Goal: Information Seeking & Learning: Check status

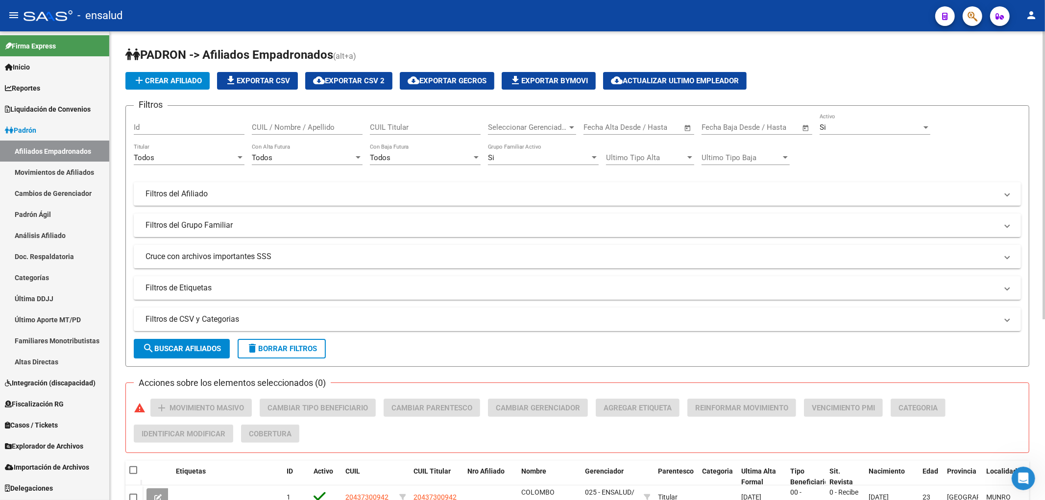
click at [296, 125] on input "CUIL / Nombre / Apellido" at bounding box center [307, 127] width 111 height 9
paste input "31349007"
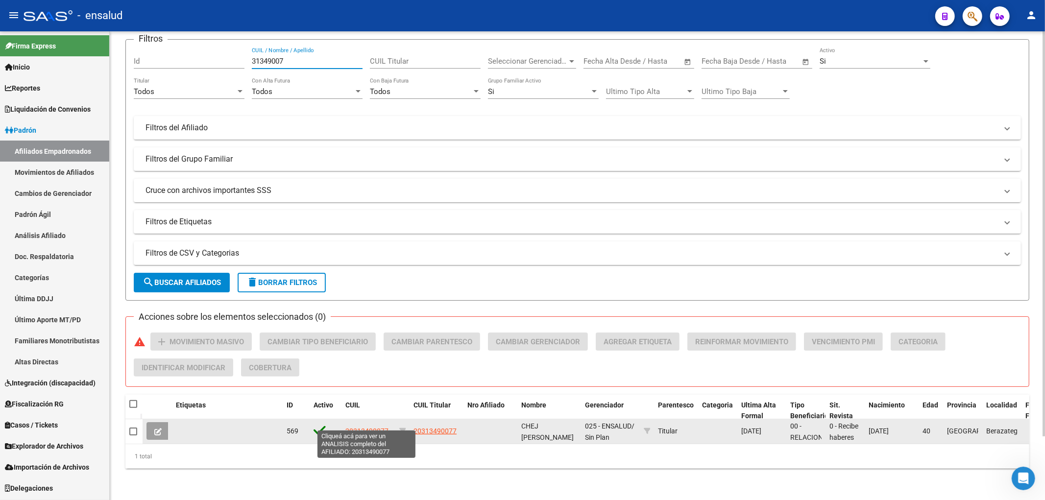
type input "31349007"
click at [362, 427] on span "20313490077" at bounding box center [366, 431] width 43 height 8
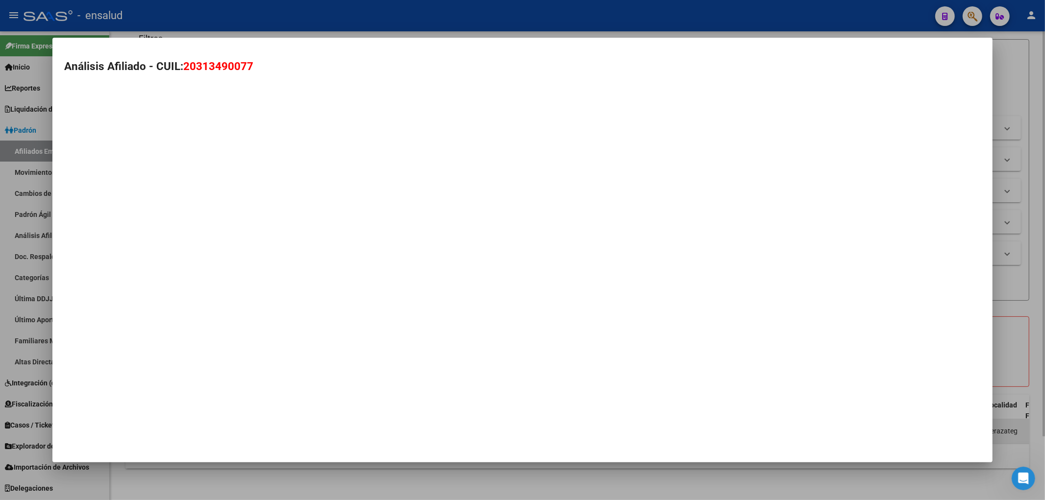
type textarea "20313490077"
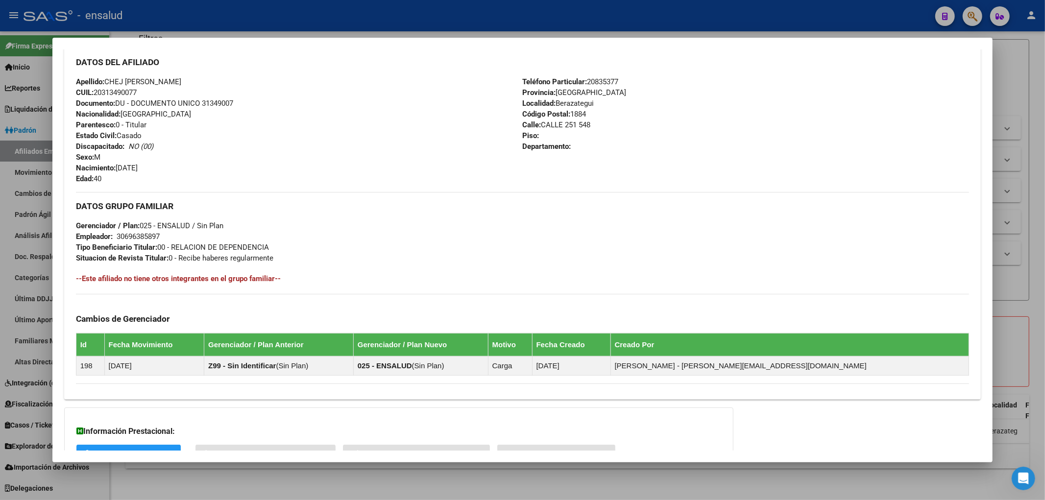
scroll to position [405, 0]
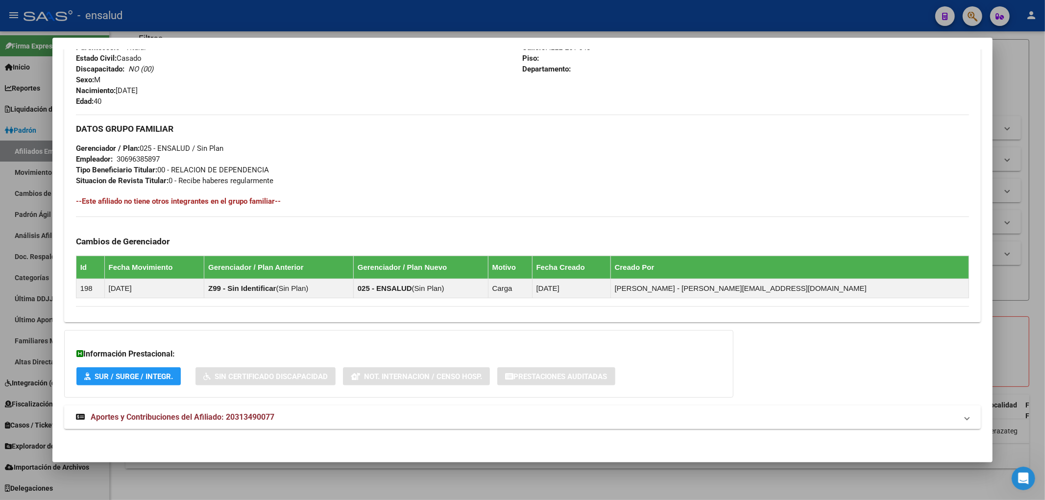
click at [246, 418] on span "Aportes y Contribuciones del Afiliado: 20313490077" at bounding box center [183, 417] width 184 height 9
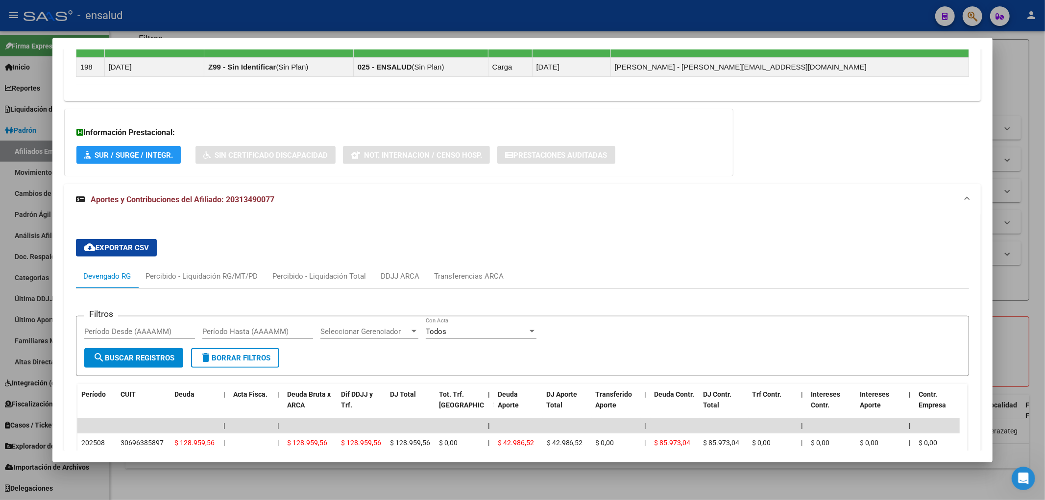
scroll to position [789, 0]
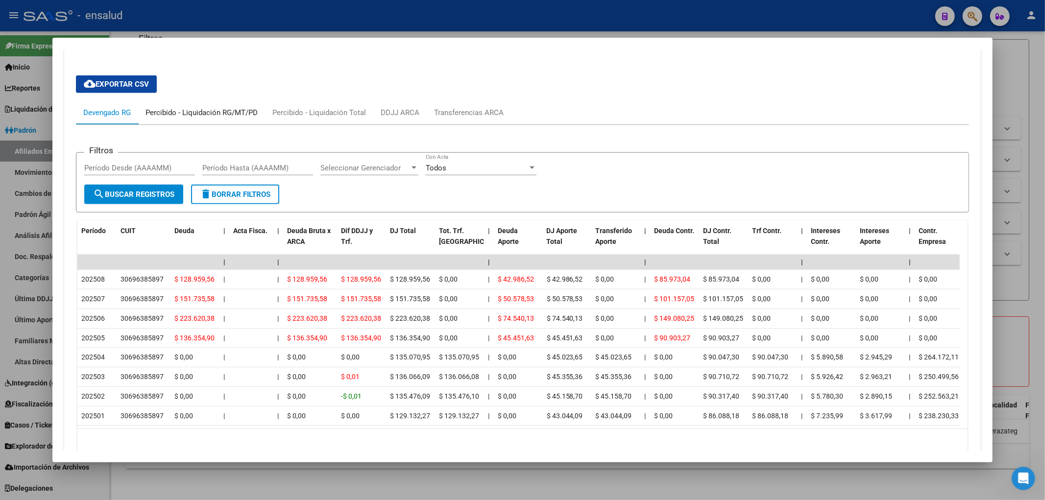
click at [184, 115] on div "Percibido - Liquidación RG/MT/PD" at bounding box center [202, 112] width 112 height 11
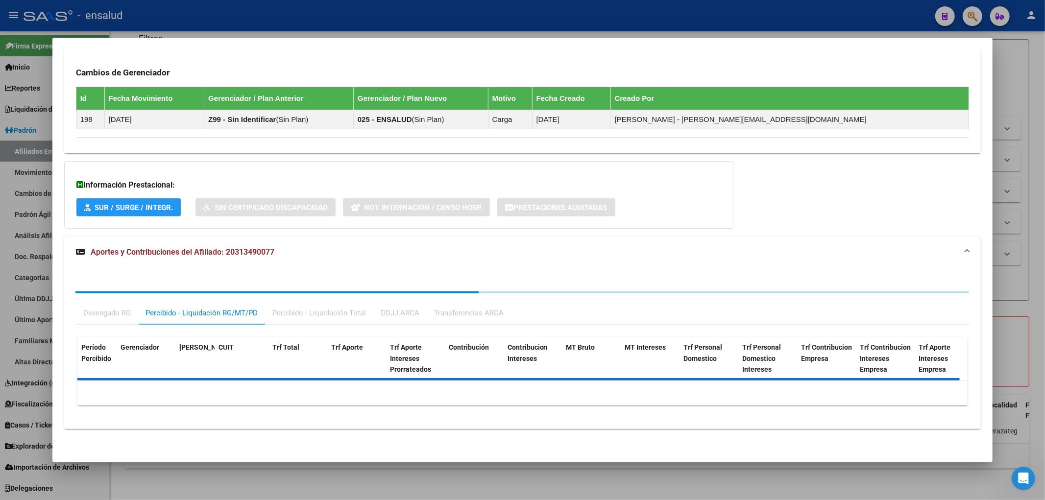
scroll to position [661, 0]
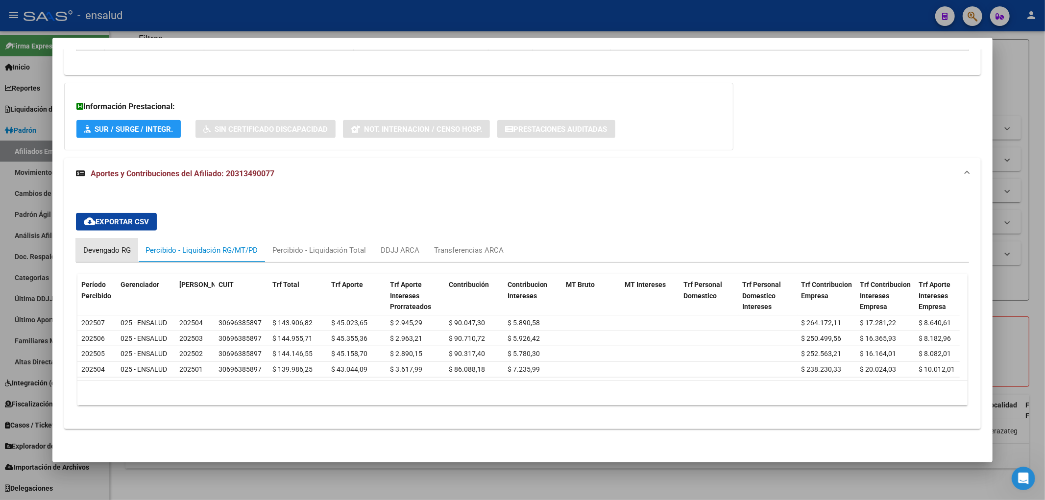
click at [99, 245] on div "Devengado RG" at bounding box center [107, 250] width 48 height 11
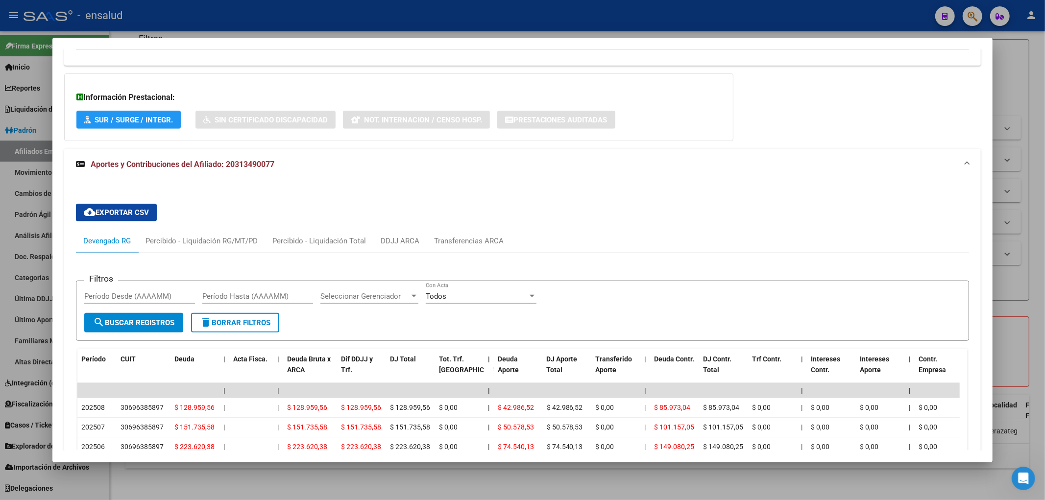
scroll to position [850, 0]
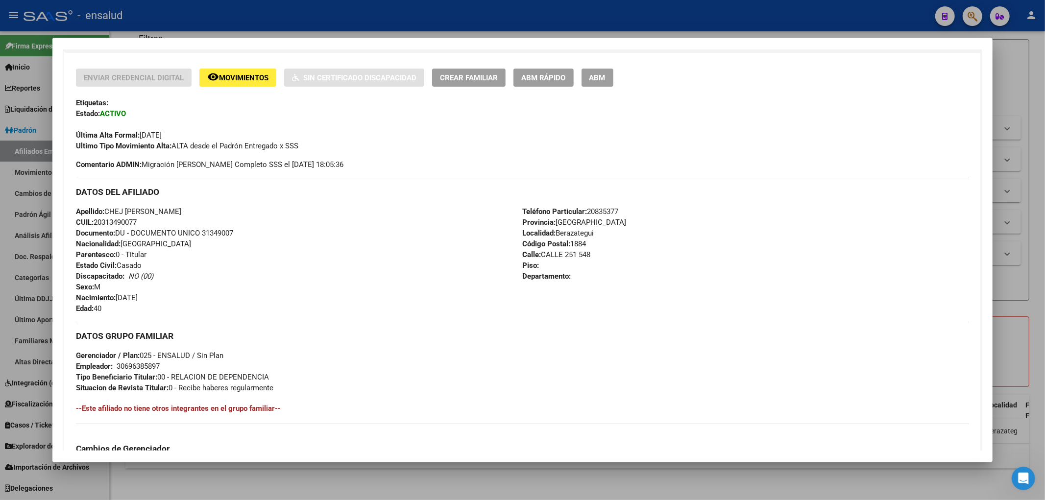
scroll to position [0, 0]
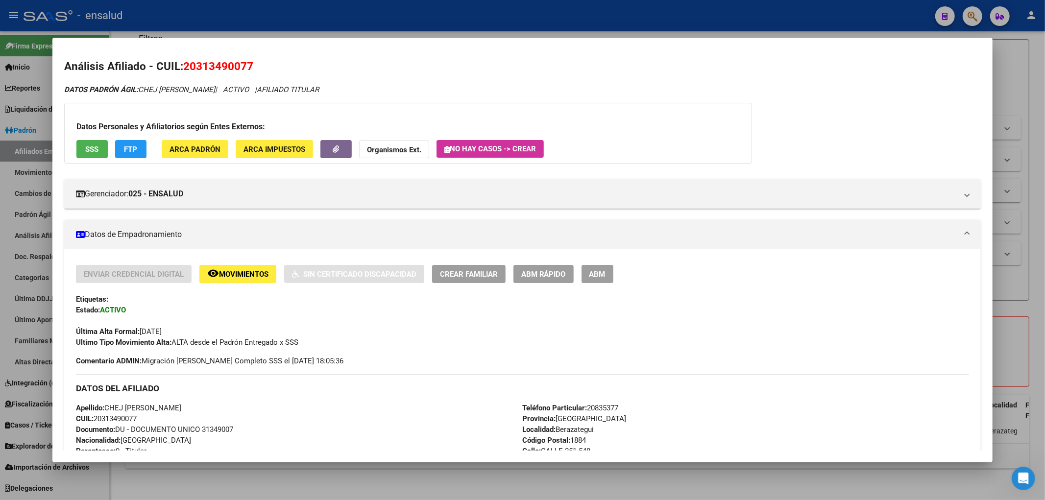
click at [209, 64] on span "20313490077" at bounding box center [218, 66] width 70 height 13
copy span "20313490077"
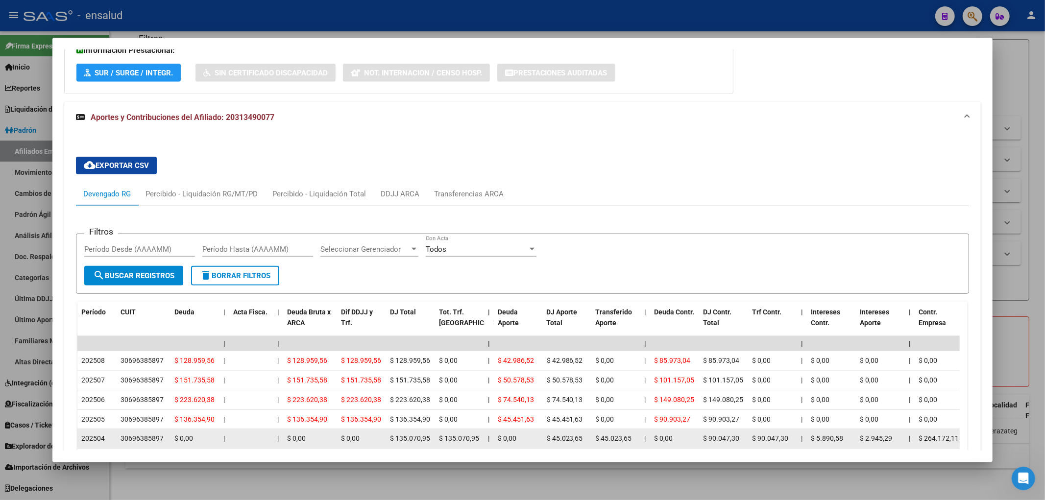
scroll to position [850, 0]
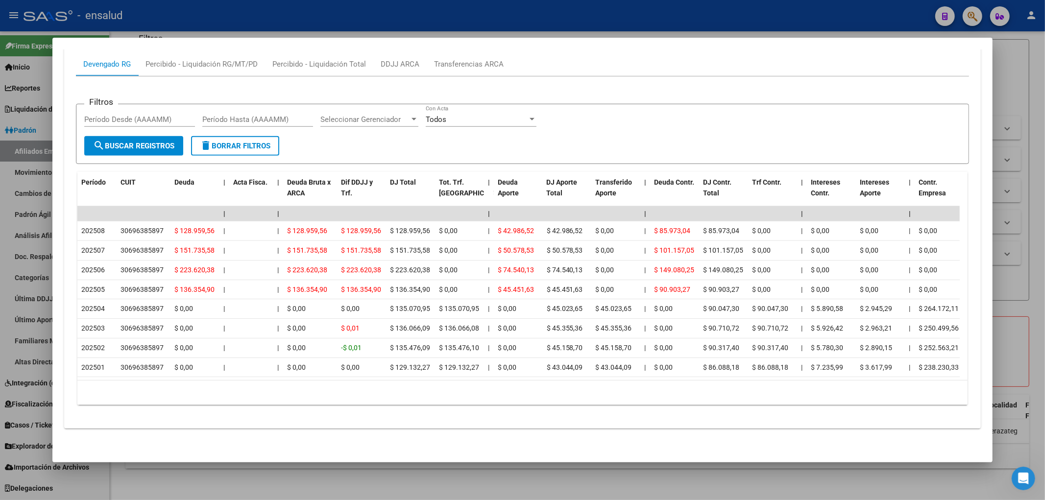
click at [532, 493] on div at bounding box center [522, 250] width 1045 height 500
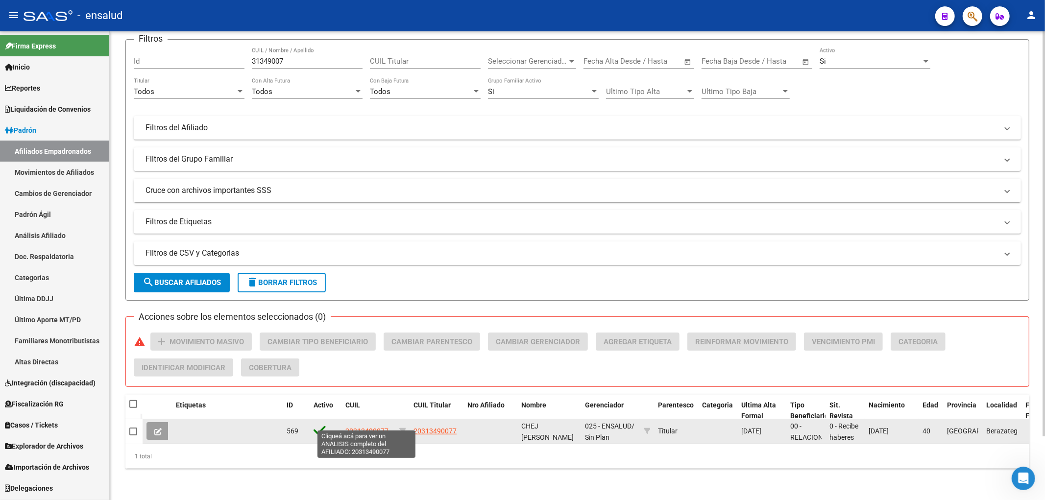
click at [374, 427] on span "20313490077" at bounding box center [366, 431] width 43 height 8
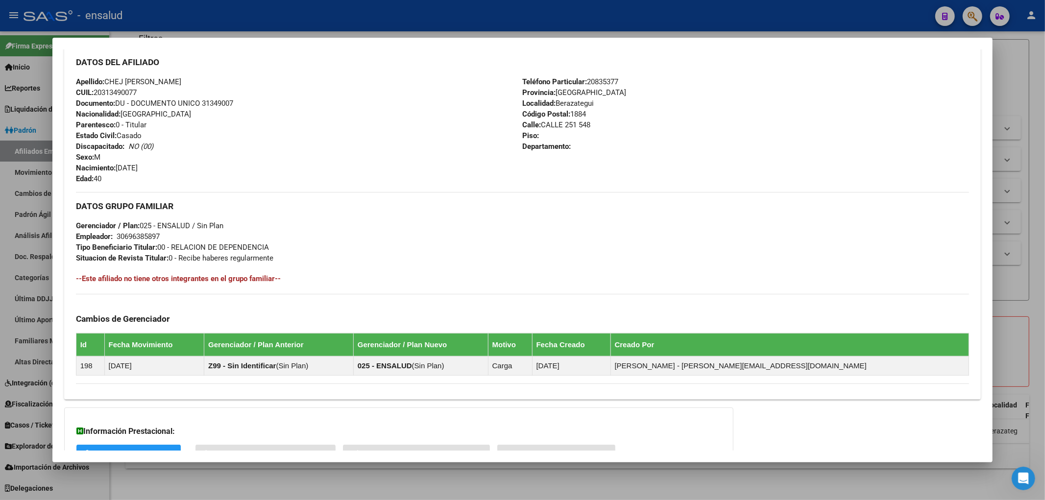
scroll to position [405, 0]
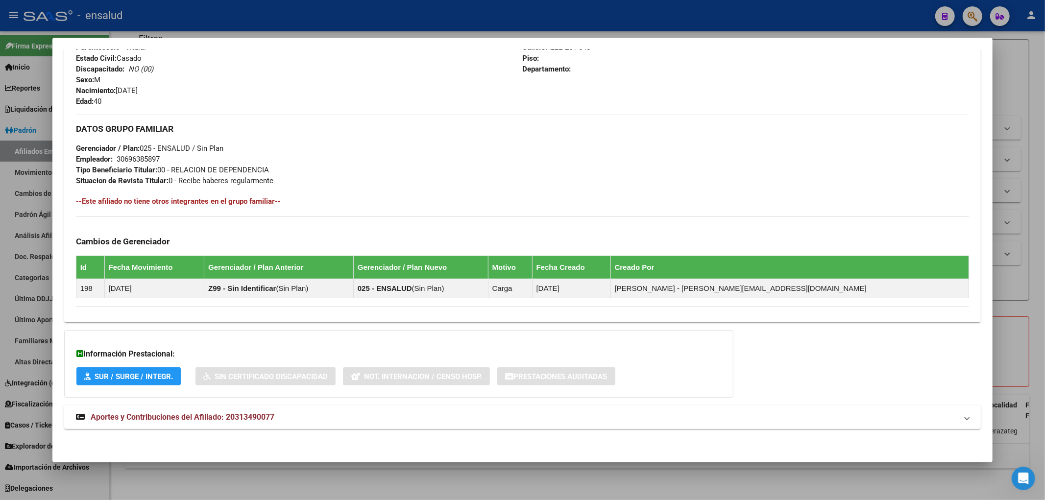
click at [228, 420] on span "Aportes y Contribuciones del Afiliado: 20313490077" at bounding box center [183, 417] width 184 height 9
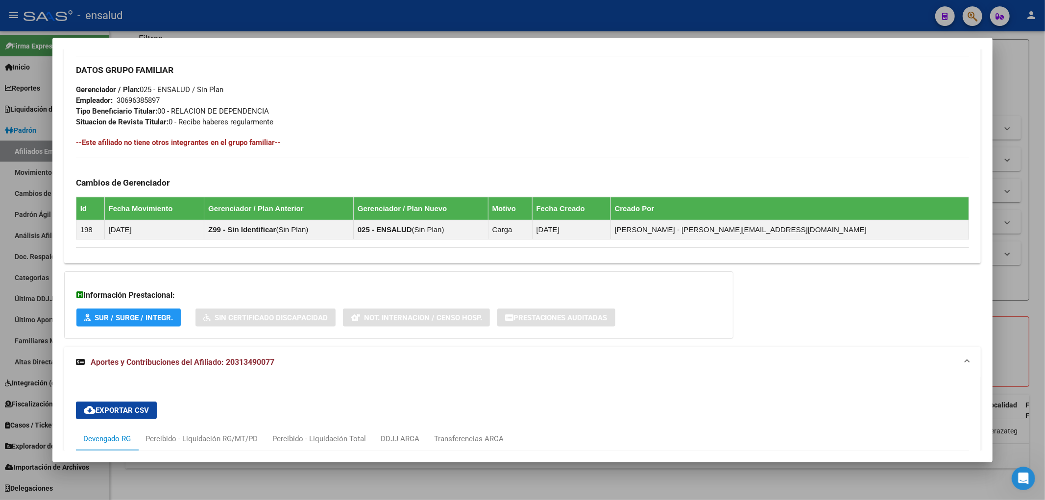
scroll to position [789, 0]
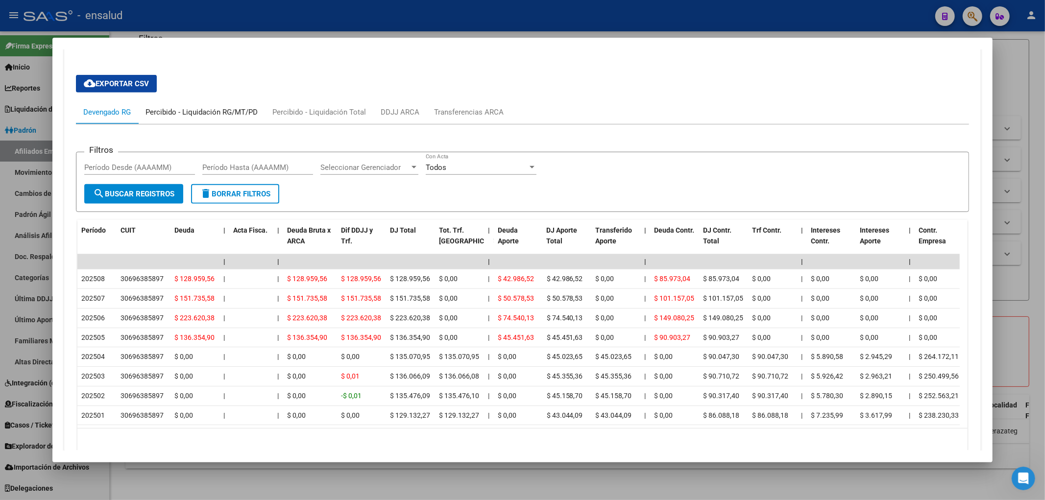
click at [189, 110] on div "Percibido - Liquidación RG/MT/PD" at bounding box center [202, 112] width 112 height 11
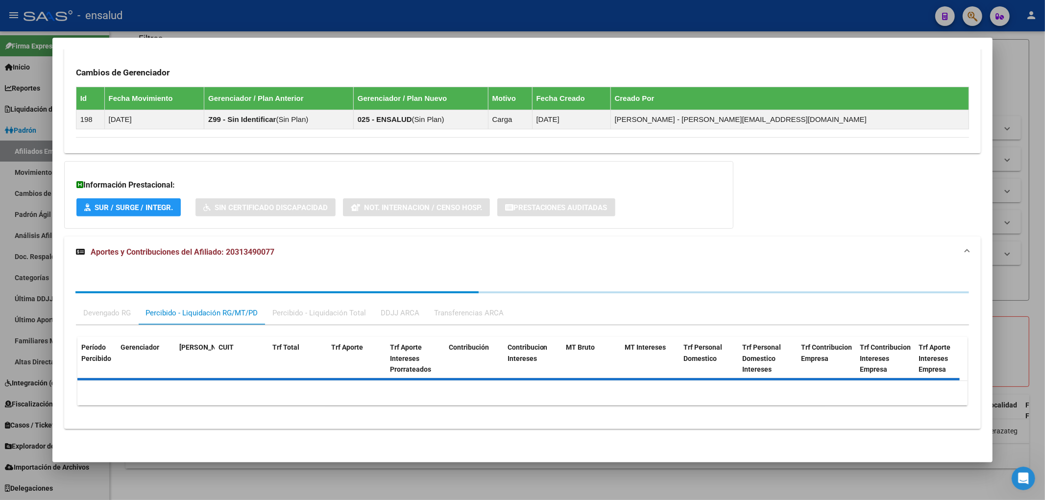
scroll to position [661, 0]
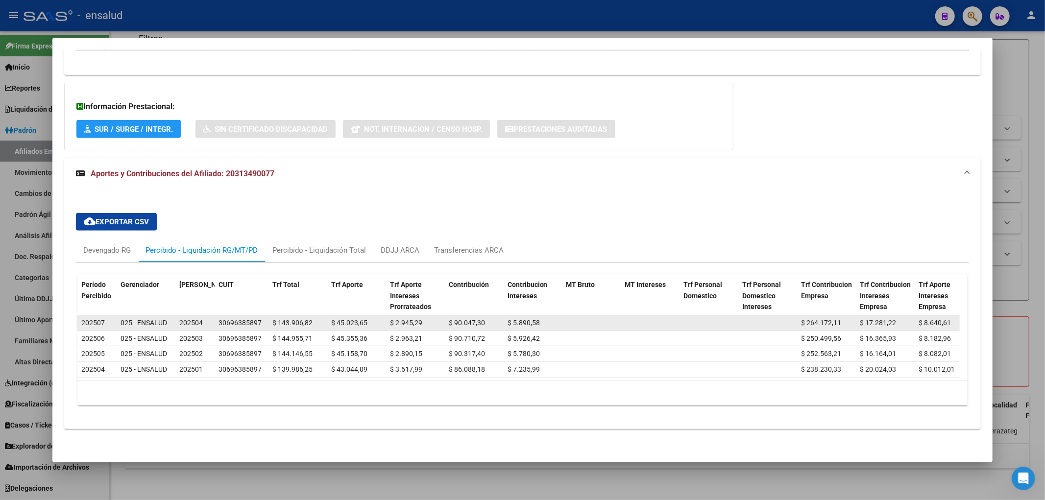
drag, startPoint x: 271, startPoint y: 309, endPoint x: 315, endPoint y: 315, distance: 44.0
click at [315, 316] on datatable-body-cell "$ 143.906,82" at bounding box center [298, 323] width 59 height 15
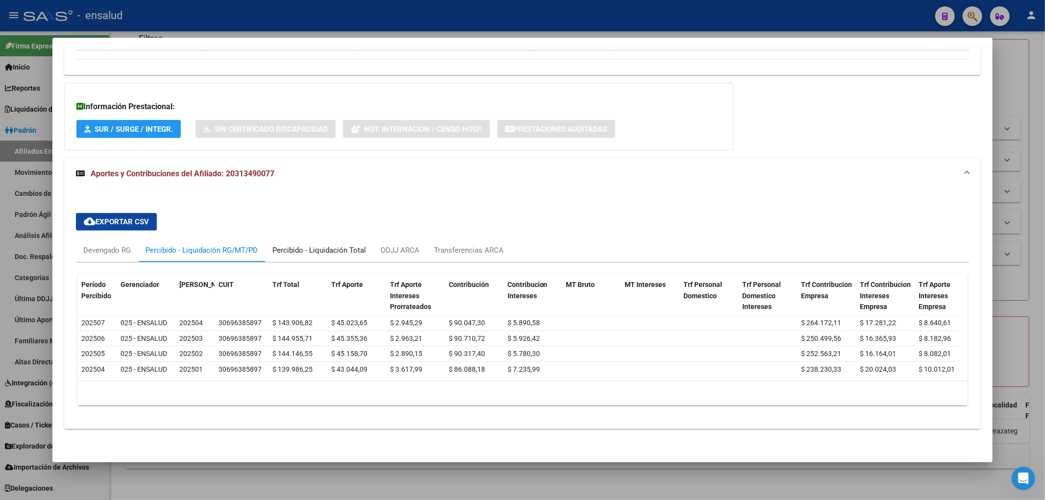
click at [319, 245] on div "Percibido - Liquidación Total" at bounding box center [319, 250] width 94 height 11
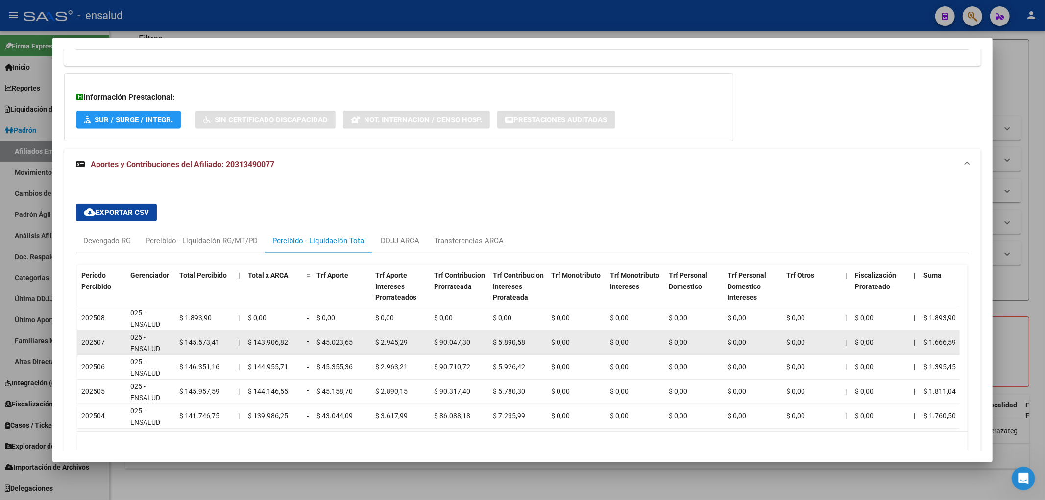
drag, startPoint x: 246, startPoint y: 346, endPoint x: 289, endPoint y: 348, distance: 42.7
click at [289, 348] on datatable-body-cell "$ 143.906,82" at bounding box center [273, 343] width 59 height 24
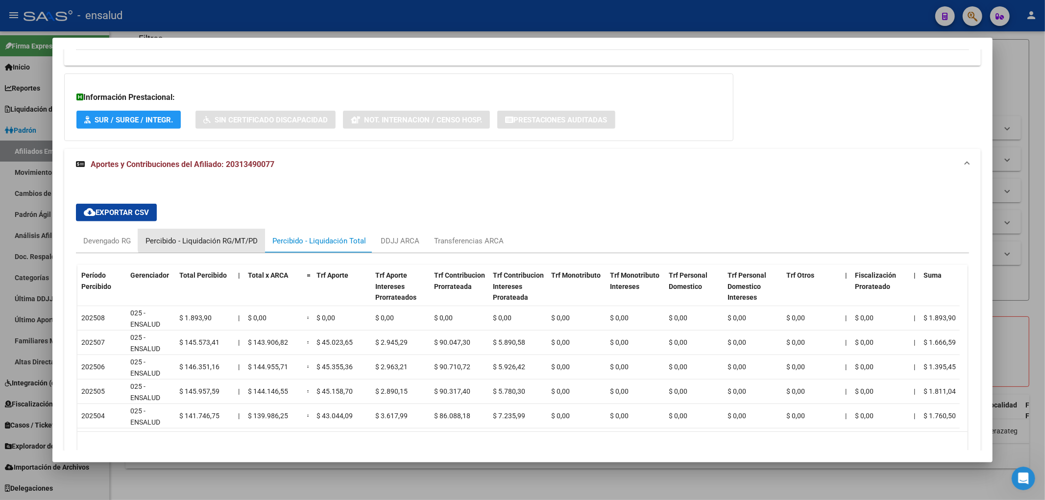
click at [209, 236] on div "Percibido - Liquidación RG/MT/PD" at bounding box center [202, 241] width 112 height 11
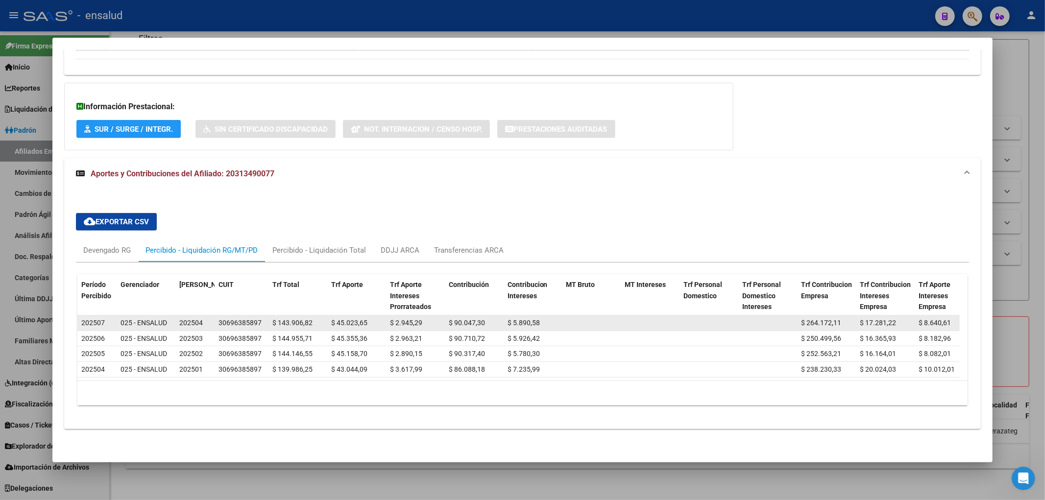
drag, startPoint x: 278, startPoint y: 319, endPoint x: 319, endPoint y: 320, distance: 40.7
click at [319, 320] on datatable-body-cell "$ 143.906,82" at bounding box center [298, 323] width 59 height 15
drag, startPoint x: 180, startPoint y: 315, endPoint x: 205, endPoint y: 320, distance: 24.9
click at [205, 320] on div "202504" at bounding box center [194, 323] width 31 height 11
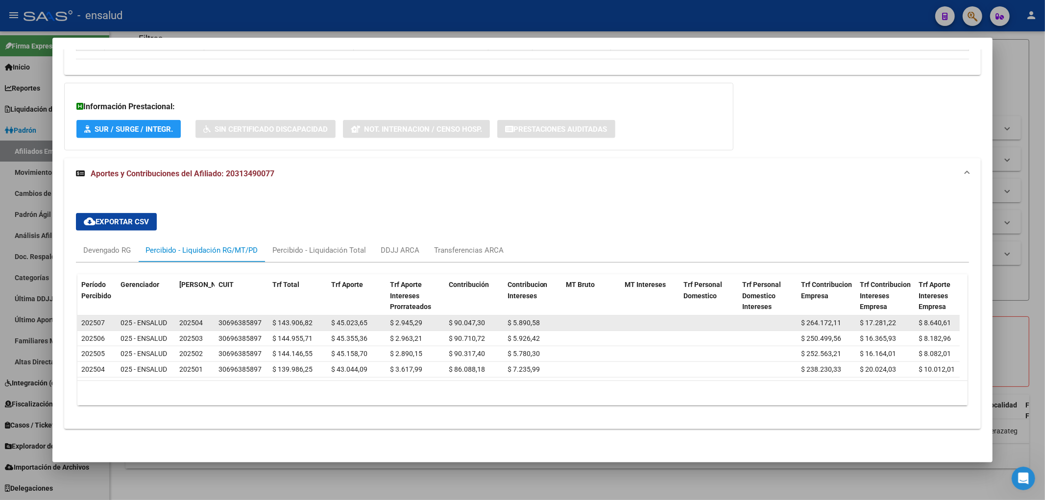
drag, startPoint x: 77, startPoint y: 316, endPoint x: 104, endPoint y: 316, distance: 27.0
click at [104, 316] on datatable-body-cell "202507" at bounding box center [96, 323] width 39 height 15
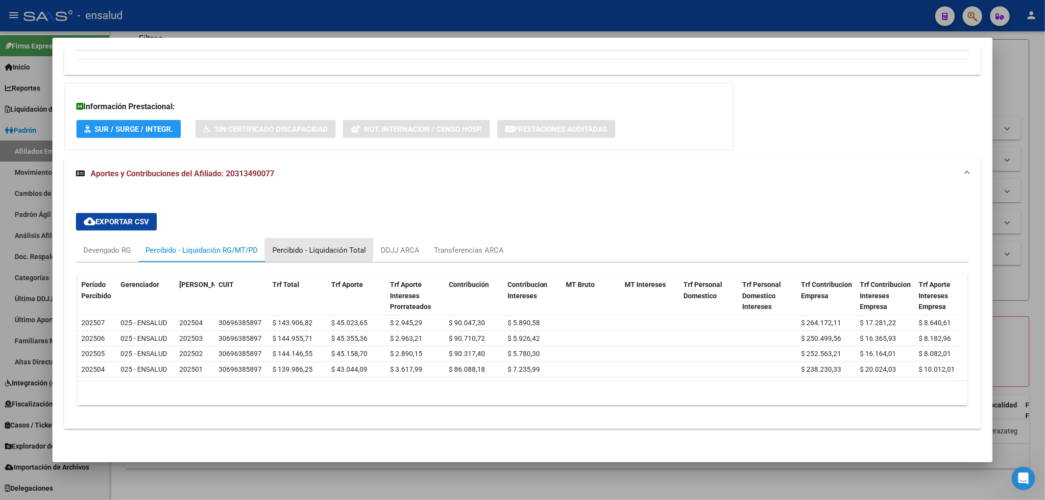
click at [301, 239] on div "Percibido - Liquidación Total" at bounding box center [319, 251] width 108 height 24
